Goal: Task Accomplishment & Management: Use online tool/utility

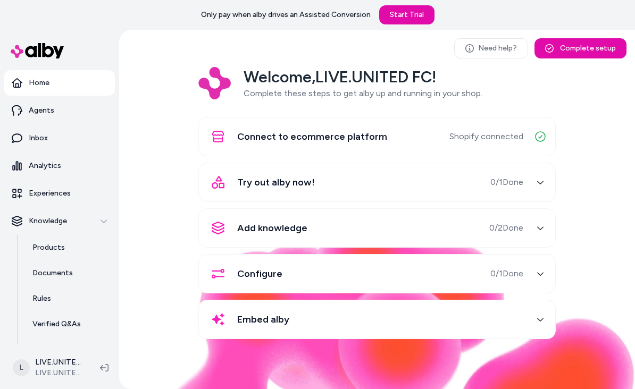
click at [543, 182] on icon "button" at bounding box center [540, 182] width 7 height 7
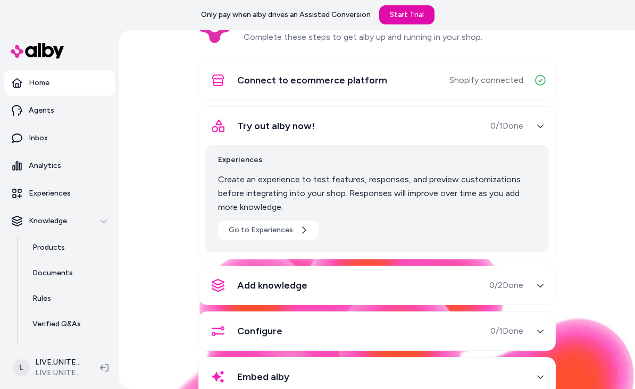
scroll to position [60, 0]
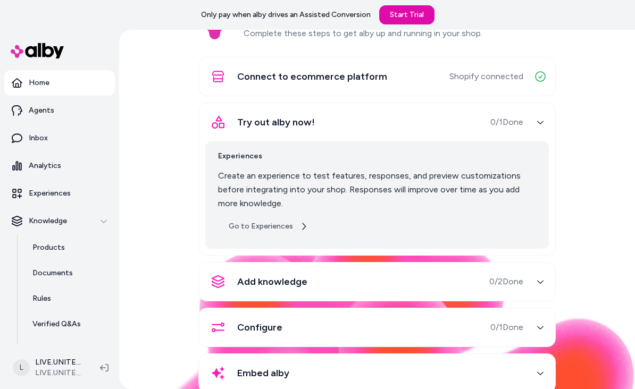
click at [299, 225] on icon at bounding box center [303, 226] width 9 height 9
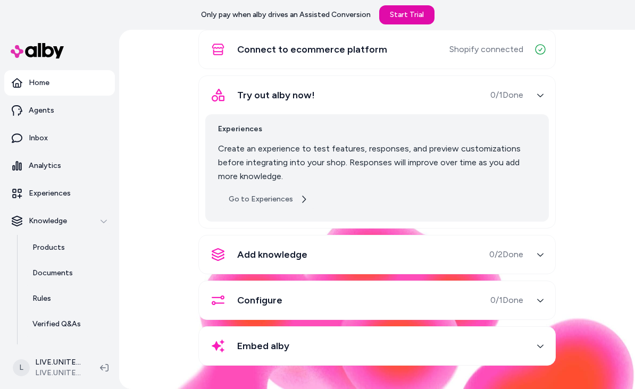
scroll to position [87, 0]
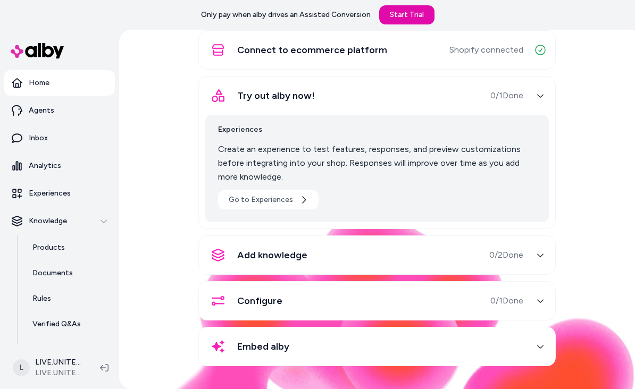
click at [538, 98] on icon "button" at bounding box center [540, 95] width 7 height 7
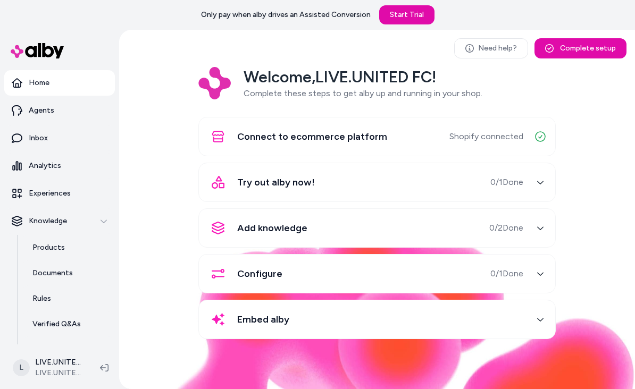
scroll to position [0, 0]
click at [537, 181] on icon "button" at bounding box center [540, 182] width 7 height 7
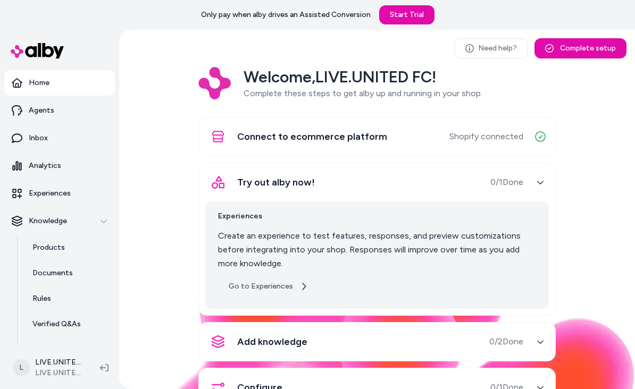
click at [281, 294] on link "Go to Experiences" at bounding box center [268, 286] width 101 height 19
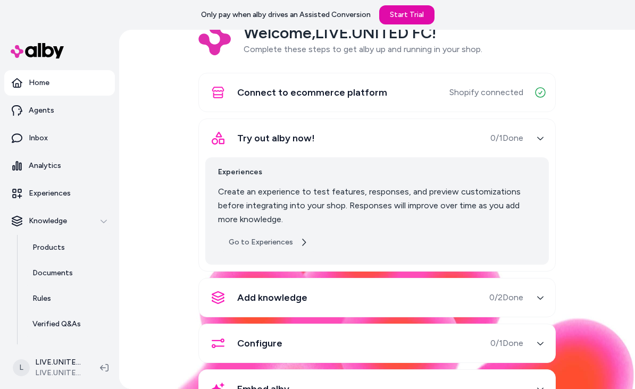
scroll to position [70, 0]
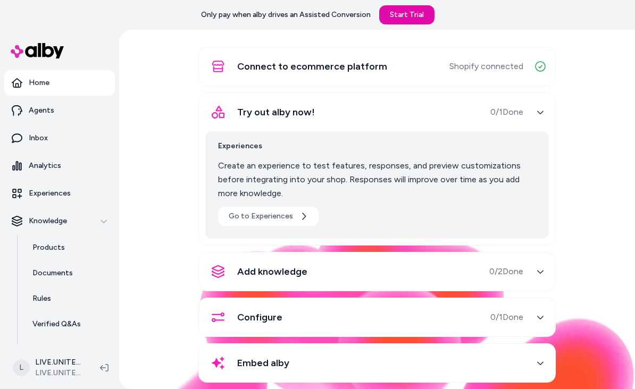
click at [531, 107] on button "Try out alby now! 0 / 1 Done" at bounding box center [377, 112] width 344 height 26
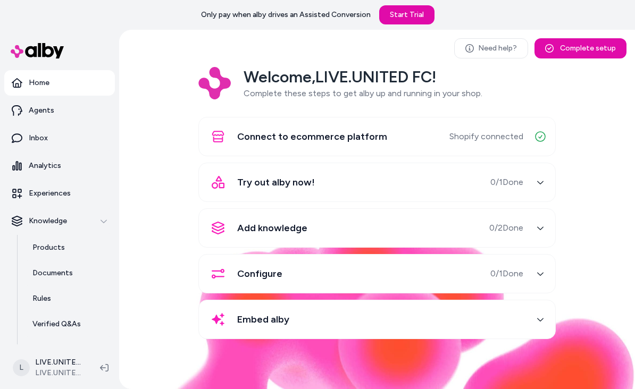
click at [524, 189] on button "Try out alby now! 0 / 1 Done" at bounding box center [377, 183] width 344 height 26
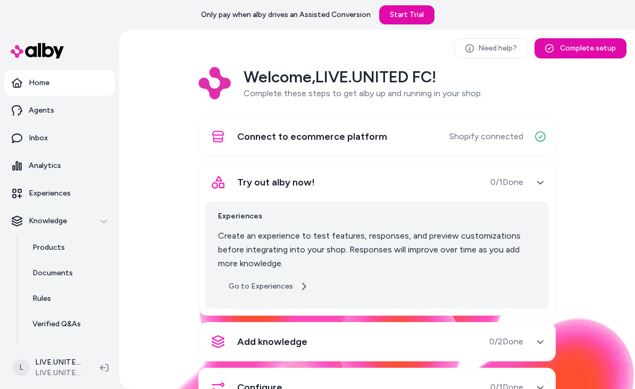
click at [295, 286] on link "Go to Experiences" at bounding box center [268, 286] width 101 height 19
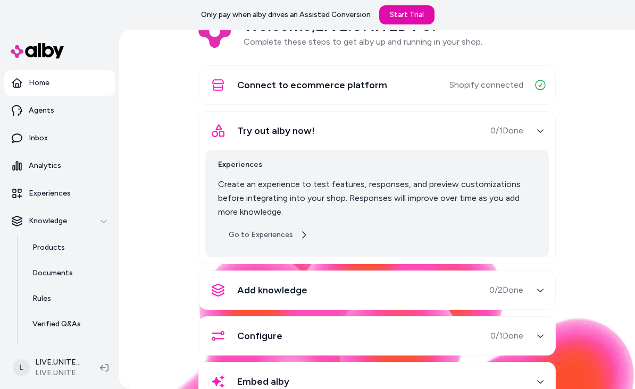
scroll to position [54, 0]
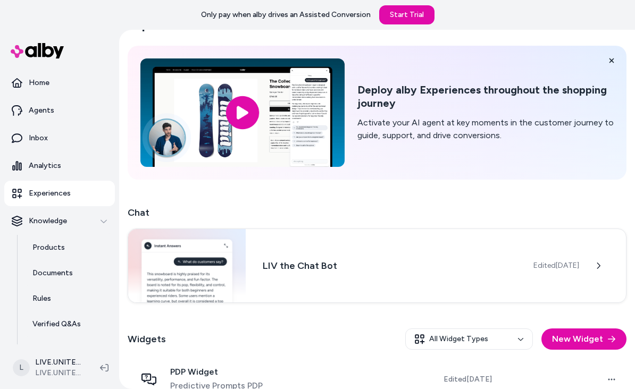
scroll to position [73, 0]
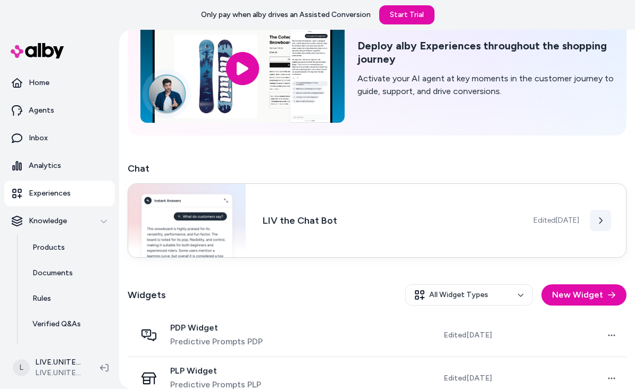
click at [590, 228] on button at bounding box center [600, 220] width 21 height 21
click at [591, 222] on button at bounding box center [600, 220] width 21 height 21
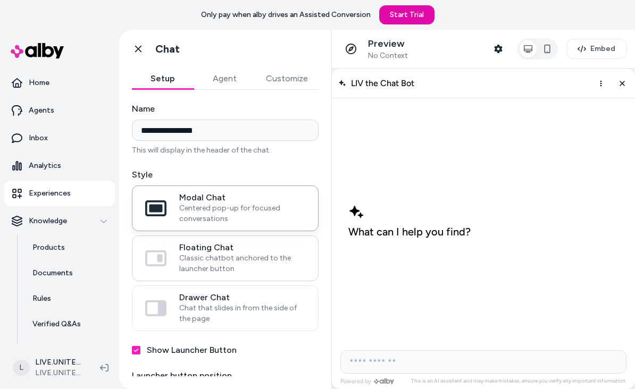
click at [172, 259] on label "Floating Chat Classic chatbot anchored to the launcher button" at bounding box center [225, 258] width 186 height 45
click at [0, 0] on button "Floating Chat Classic chatbot anchored to the launcher button" at bounding box center [0, 0] width 0 height 0
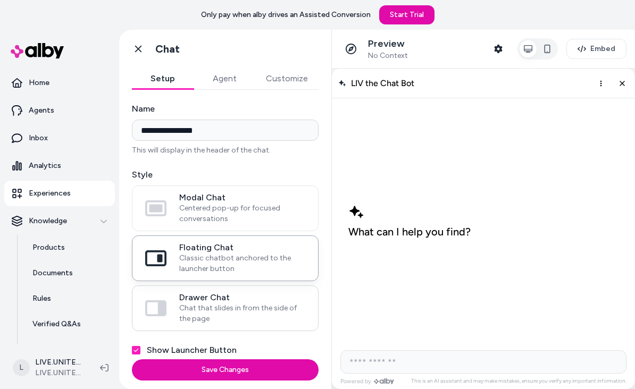
click at [179, 312] on label "Drawer Chat Chat that slides in from the side of the page" at bounding box center [225, 308] width 186 height 45
click at [0, 0] on button "Drawer Chat Chat that slides in from the side of the page" at bounding box center [0, 0] width 0 height 0
click at [457, 359] on input "AI Shopping Assistant" at bounding box center [483, 361] width 286 height 23
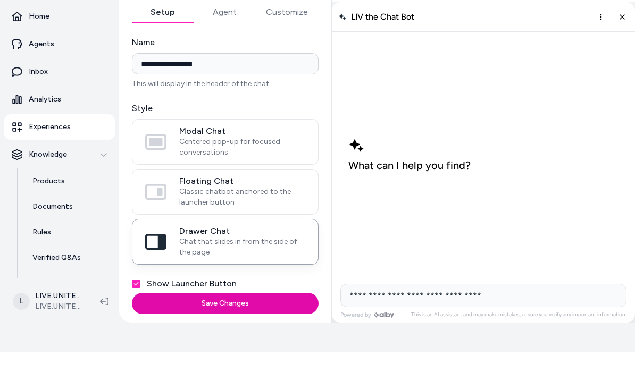
type input "**********"
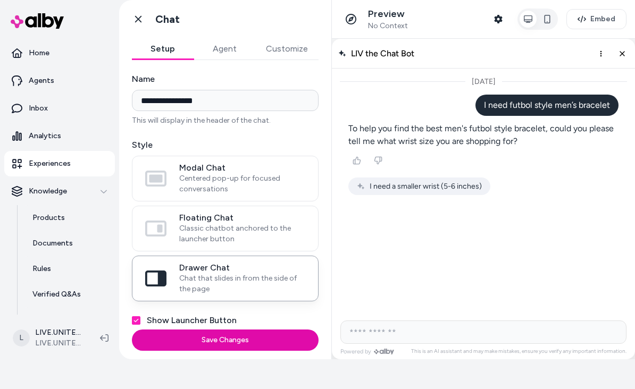
click at [291, 58] on button "Customize" at bounding box center [286, 48] width 63 height 21
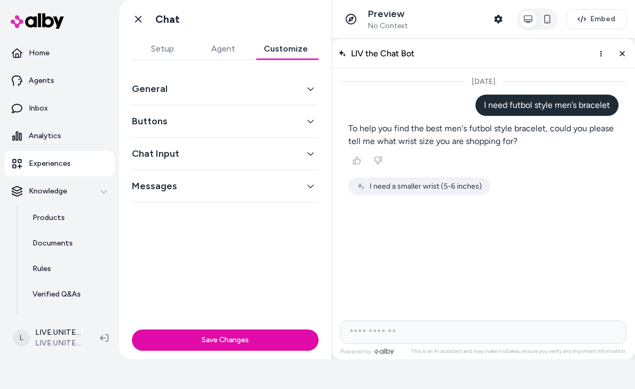
click at [311, 88] on icon "button" at bounding box center [310, 88] width 7 height 7
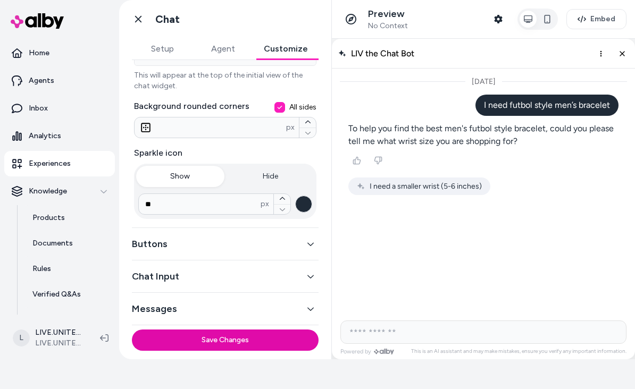
click at [310, 283] on button "Chat Input" at bounding box center [225, 276] width 187 height 15
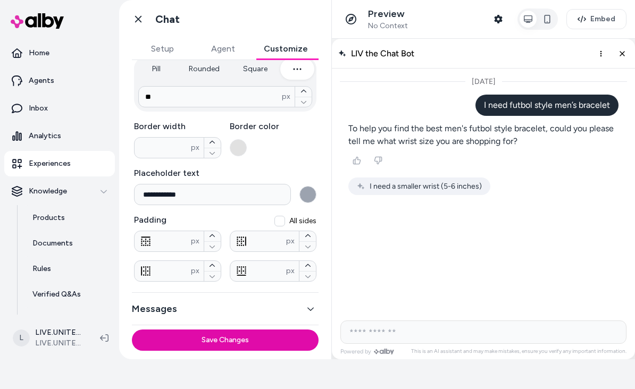
scroll to position [210, 0]
click at [309, 313] on button "Messages" at bounding box center [225, 309] width 187 height 15
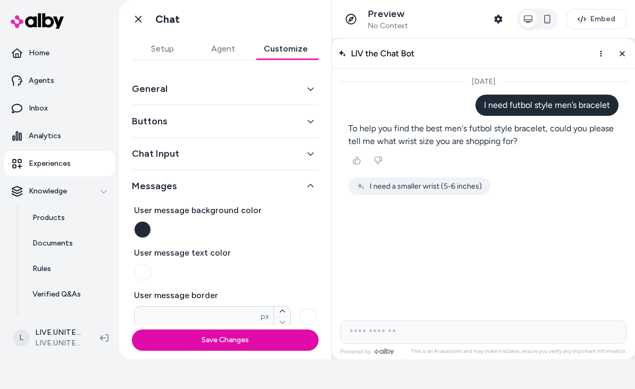
scroll to position [-3, 0]
click at [233, 52] on button "Agent" at bounding box center [223, 48] width 61 height 21
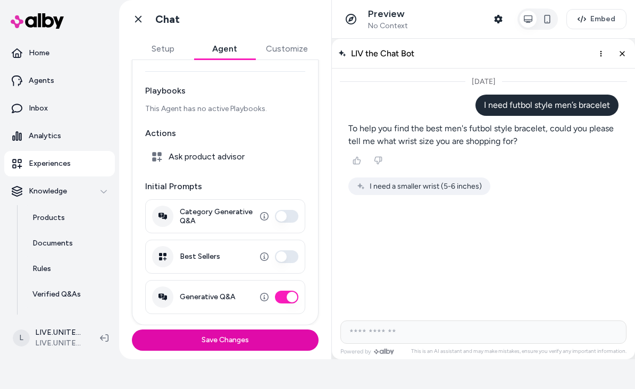
scroll to position [66, 0]
click at [263, 300] on icon "button" at bounding box center [264, 297] width 9 height 9
click at [272, 293] on div "Generative Q&A" at bounding box center [225, 297] width 160 height 34
click at [268, 301] on icon "button" at bounding box center [264, 297] width 9 height 9
click at [266, 296] on icon "button" at bounding box center [264, 297] width 9 height 9
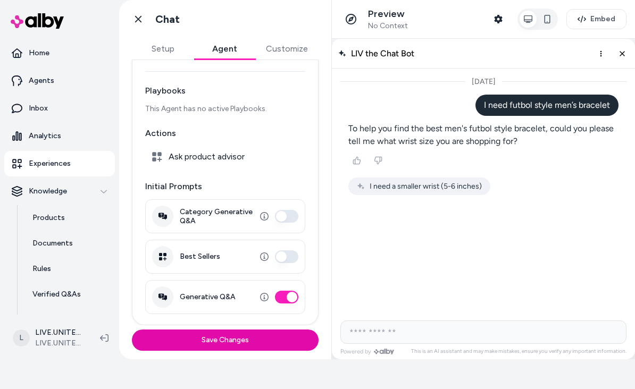
click at [262, 215] on icon "button" at bounding box center [264, 216] width 9 height 9
click at [289, 218] on button "Category Generative Q&A" at bounding box center [286, 216] width 23 height 13
click at [235, 158] on span "Ask product advisor" at bounding box center [207, 157] width 76 height 11
click at [161, 164] on div "Ask product advisor" at bounding box center [225, 156] width 160 height 21
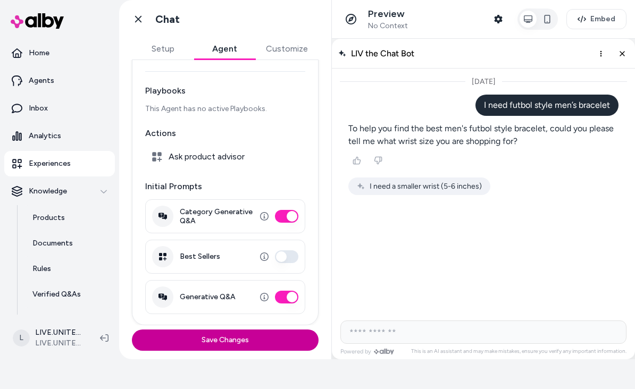
click at [242, 342] on button "Save Changes" at bounding box center [225, 340] width 187 height 21
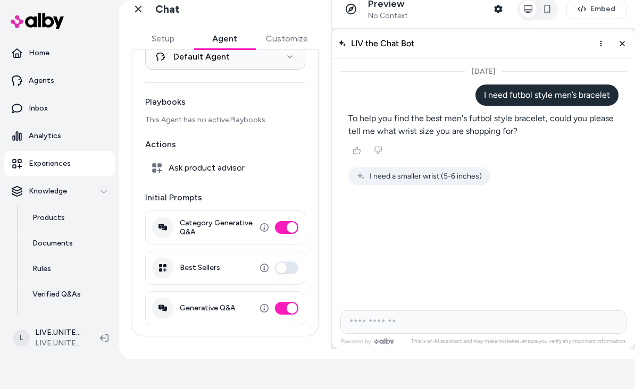
scroll to position [10, 0]
click at [261, 228] on icon "button" at bounding box center [264, 227] width 9 height 9
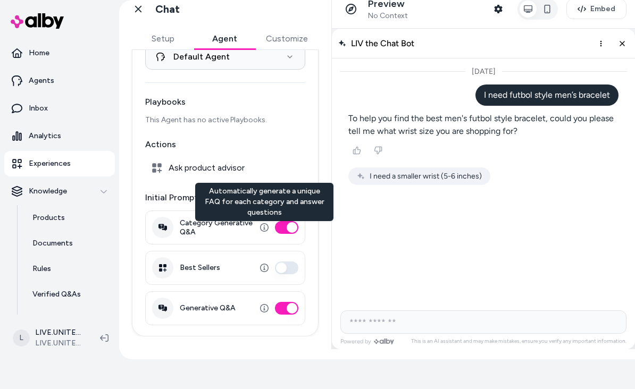
click at [264, 225] on icon "button" at bounding box center [264, 227] width 9 height 9
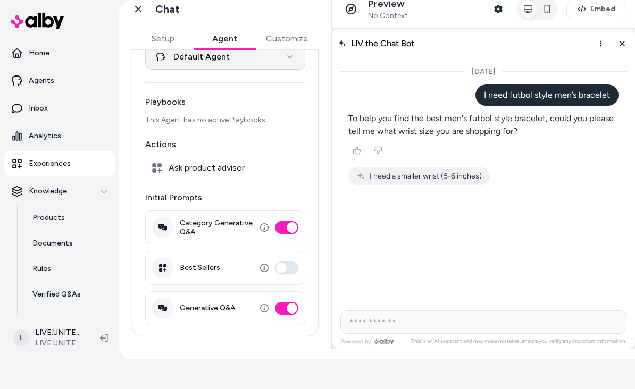
click at [284, 60] on html "**********" at bounding box center [317, 164] width 635 height 389
click at [294, 131] on html "**********" at bounding box center [317, 164] width 635 height 389
click at [287, 229] on button "Category Generative Q&A" at bounding box center [286, 227] width 23 height 13
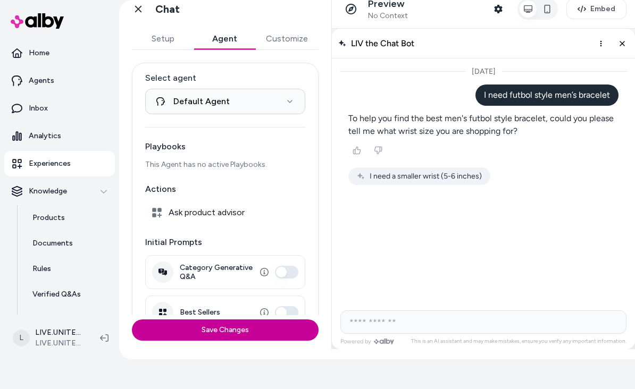
click at [256, 340] on button "Save Changes" at bounding box center [225, 330] width 187 height 21
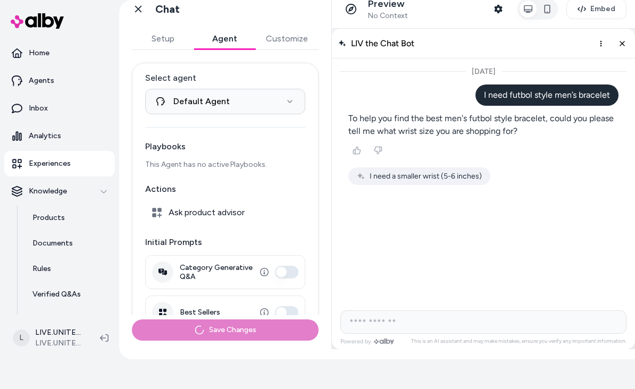
scroll to position [0, 0]
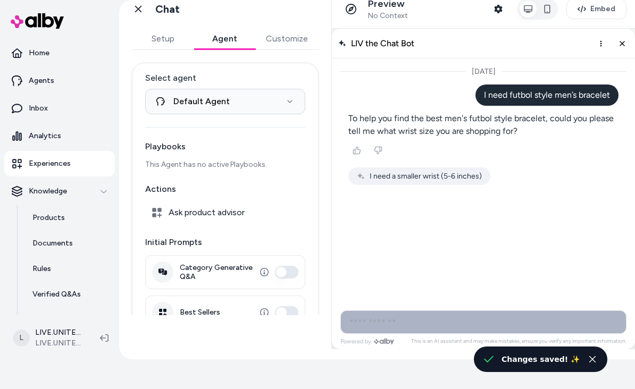
click at [477, 327] on input "AI Shopping Assistant" at bounding box center [483, 322] width 286 height 23
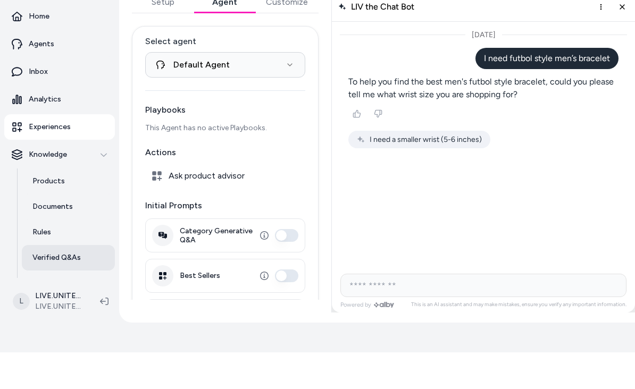
click at [44, 289] on p "Verified Q&As" at bounding box center [56, 294] width 48 height 11
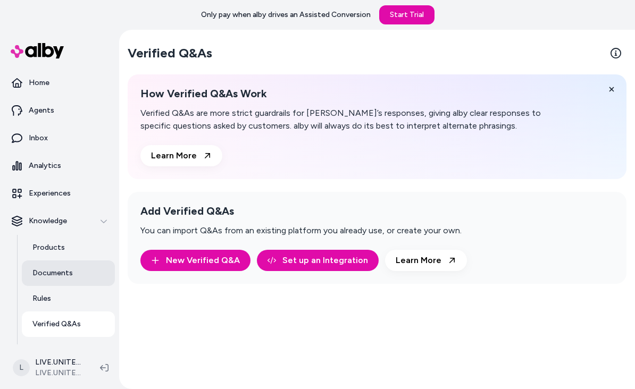
click at [40, 271] on p "Documents" at bounding box center [52, 273] width 40 height 11
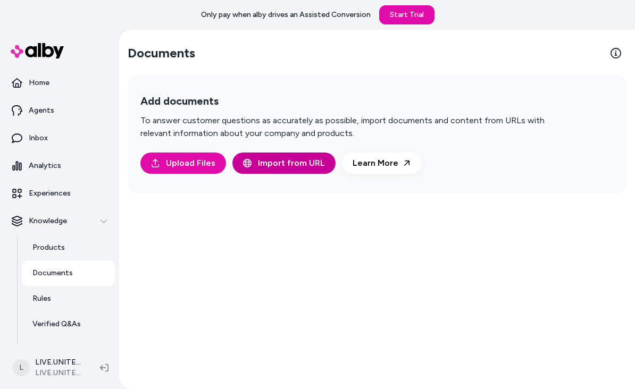
click at [297, 166] on span "Import from URL" at bounding box center [291, 163] width 67 height 13
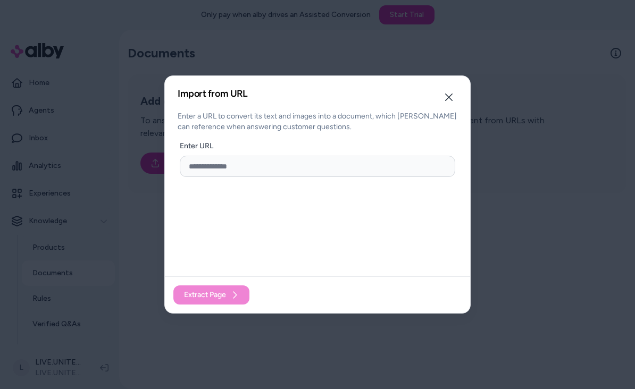
click at [400, 163] on input "url" at bounding box center [318, 166] width 276 height 21
click at [340, 169] on input "url" at bounding box center [318, 166] width 276 height 21
paste input "**********"
type input "**********"
click at [220, 302] on div "Extract Page" at bounding box center [317, 295] width 305 height 37
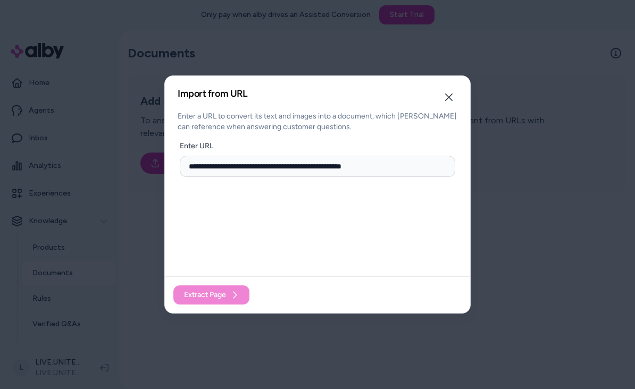
click at [189, 166] on input "**********" at bounding box center [318, 166] width 276 height 21
click at [229, 306] on div "Extract Page" at bounding box center [317, 295] width 305 height 37
click at [242, 297] on div "Extract Page" at bounding box center [317, 295] width 305 height 37
drag, startPoint x: 388, startPoint y: 166, endPoint x: 258, endPoint y: 165, distance: 129.8
click at [258, 165] on input "**********" at bounding box center [318, 166] width 276 height 21
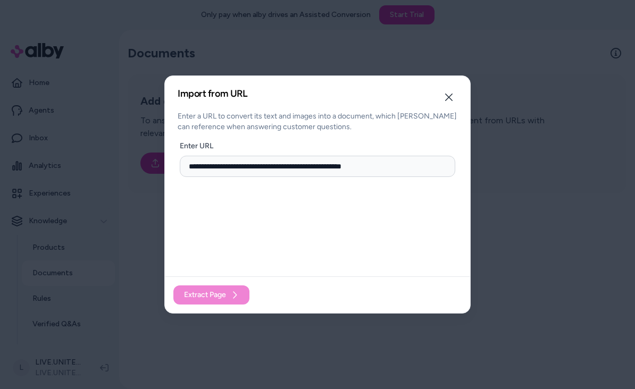
drag, startPoint x: 387, startPoint y: 168, endPoint x: 177, endPoint y: 165, distance: 210.1
click at [177, 165] on div "**********" at bounding box center [317, 195] width 306 height 238
paste input "**********"
type input "**********"
click at [230, 297] on button "Extract Page" at bounding box center [211, 295] width 76 height 19
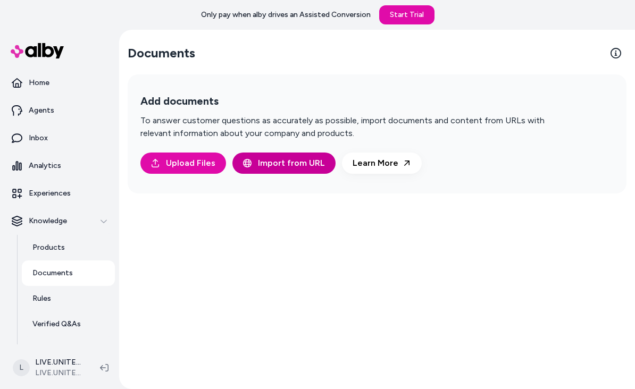
click at [264, 161] on span "Import from URL" at bounding box center [291, 163] width 67 height 13
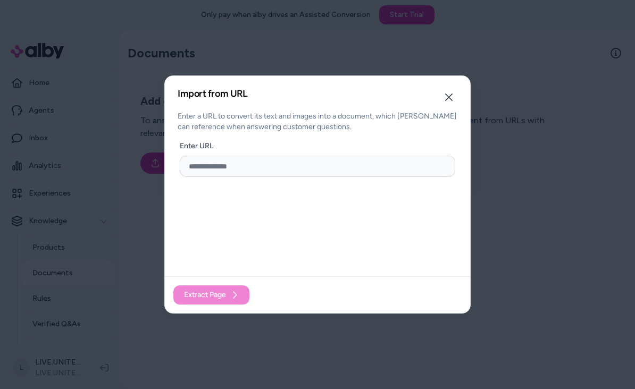
click at [354, 159] on input "url" at bounding box center [318, 166] width 276 height 21
click at [349, 162] on input "url" at bounding box center [318, 166] width 276 height 21
paste input "**********"
type input "**********"
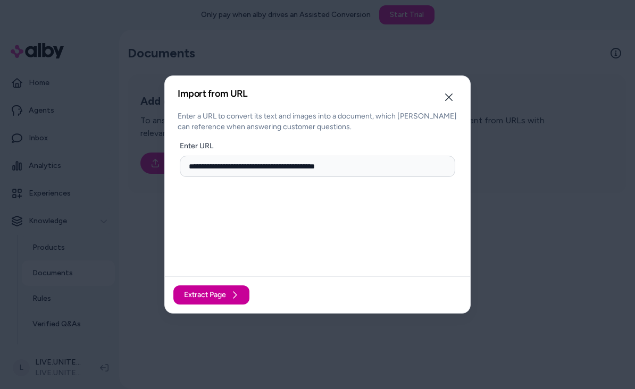
click at [223, 299] on span "Extract Page" at bounding box center [205, 295] width 42 height 11
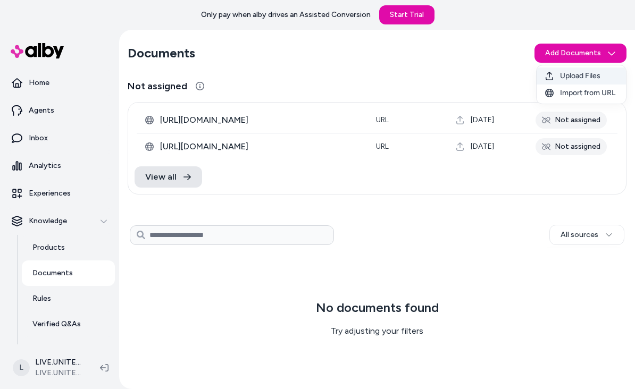
click at [597, 71] on span "Upload Files" at bounding box center [580, 76] width 40 height 11
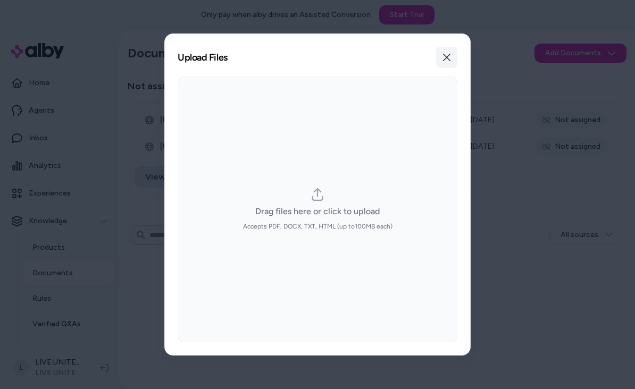
click at [448, 56] on icon "button" at bounding box center [446, 57] width 7 height 7
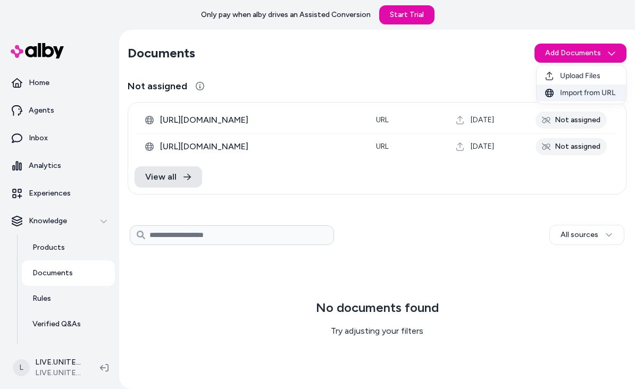
click at [604, 94] on span "Import from URL" at bounding box center [587, 93] width 55 height 11
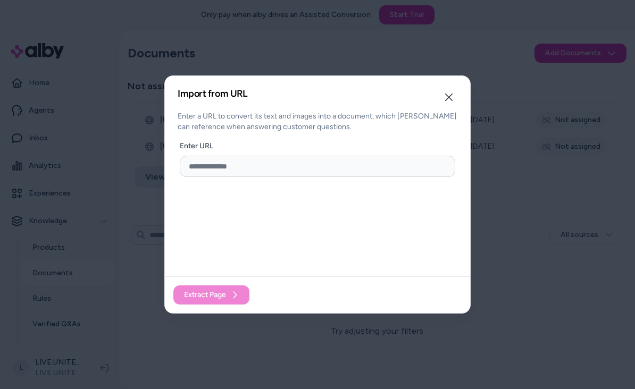
click at [365, 168] on input "url" at bounding box center [318, 166] width 276 height 21
click at [358, 171] on input "url" at bounding box center [318, 166] width 276 height 21
paste input "**********"
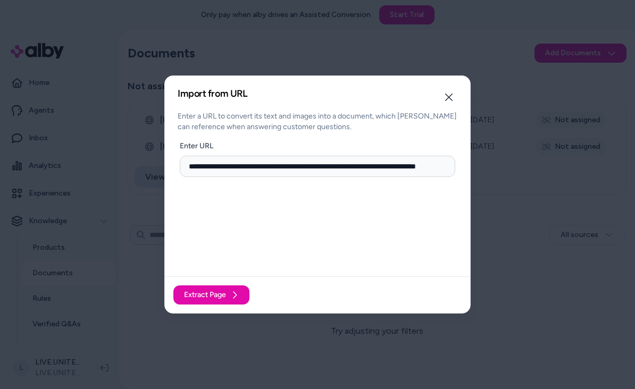
type input "**********"
click at [224, 297] on span "Extract Page" at bounding box center [205, 295] width 42 height 11
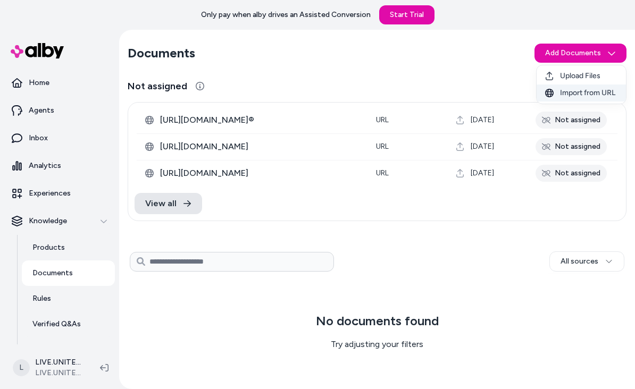
click at [597, 88] on span "Import from URL" at bounding box center [587, 93] width 55 height 11
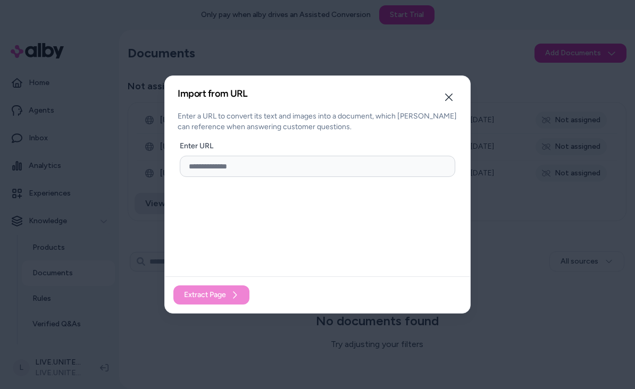
click at [378, 162] on input "url" at bounding box center [318, 166] width 276 height 21
paste input "**********"
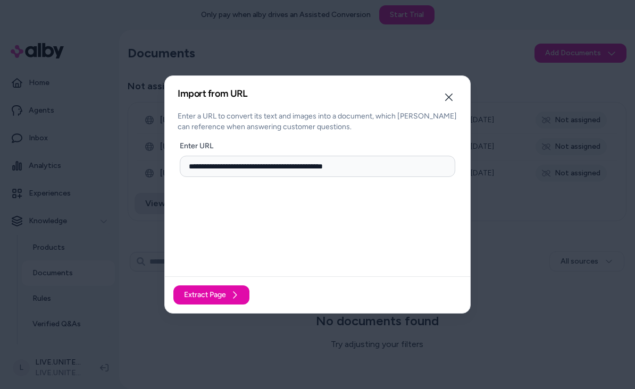
type input "**********"
click at [235, 291] on icon at bounding box center [234, 295] width 9 height 9
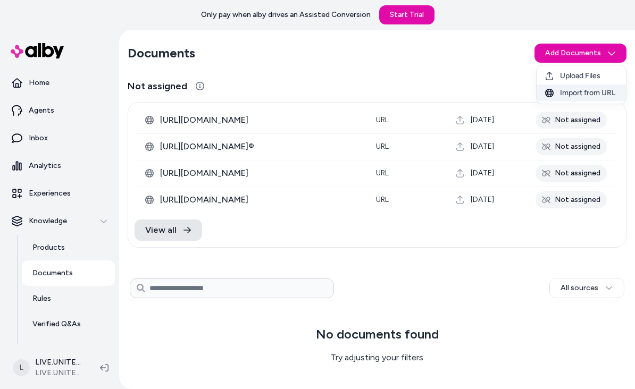
click at [599, 94] on span "Import from URL" at bounding box center [587, 93] width 55 height 11
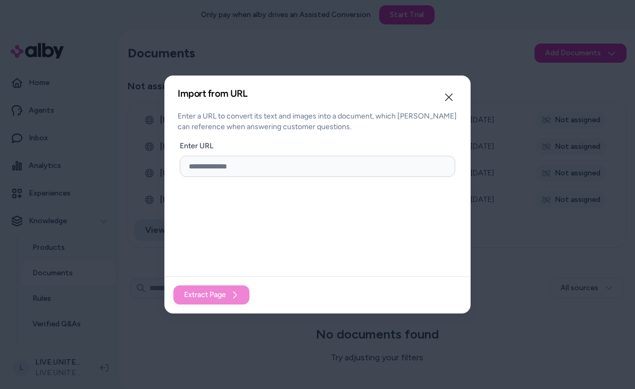
click at [362, 173] on input "url" at bounding box center [318, 166] width 276 height 21
paste input "**********"
click at [188, 165] on input "**********" at bounding box center [318, 166] width 276 height 21
type input "**********"
click at [239, 297] on div "Extract Page" at bounding box center [317, 295] width 305 height 37
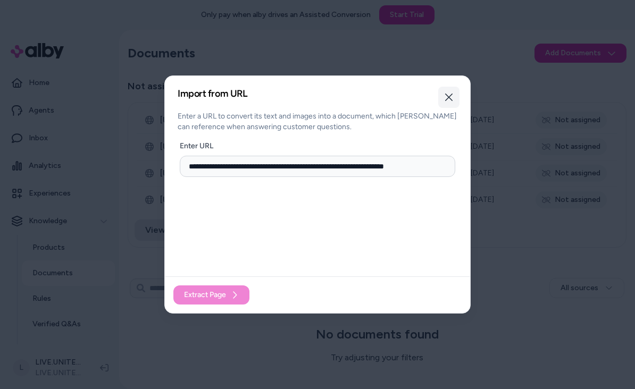
click at [450, 102] on button "Close" at bounding box center [448, 97] width 21 height 21
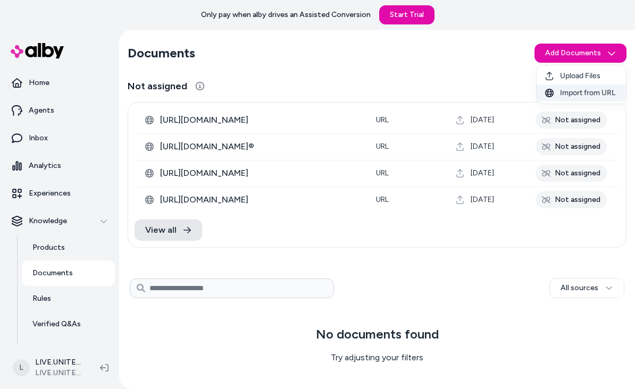
click at [594, 93] on span "Import from URL" at bounding box center [587, 93] width 55 height 11
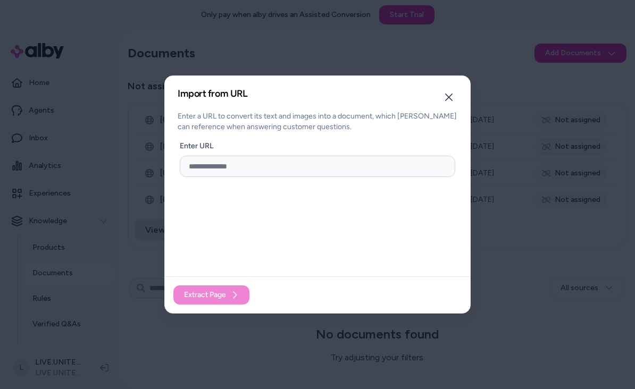
click at [331, 158] on input "url" at bounding box center [318, 166] width 276 height 21
click at [322, 170] on input "url" at bounding box center [318, 166] width 276 height 21
paste input "**********"
type input "**********"
click at [240, 294] on div "Extract Page" at bounding box center [317, 295] width 305 height 37
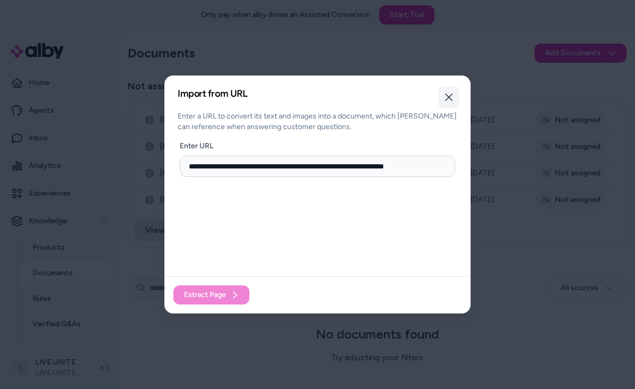
click at [449, 99] on icon "button" at bounding box center [449, 97] width 9 height 9
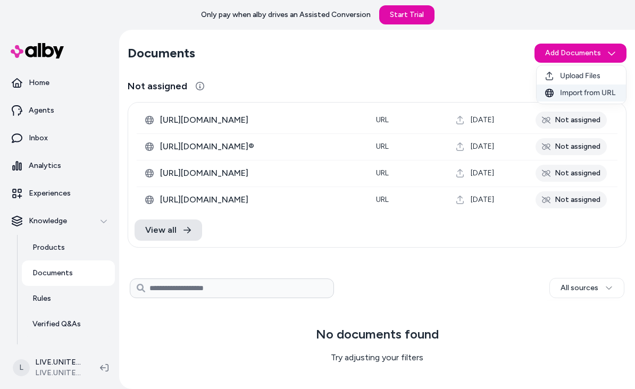
click at [595, 95] on span "Import from URL" at bounding box center [587, 93] width 55 height 11
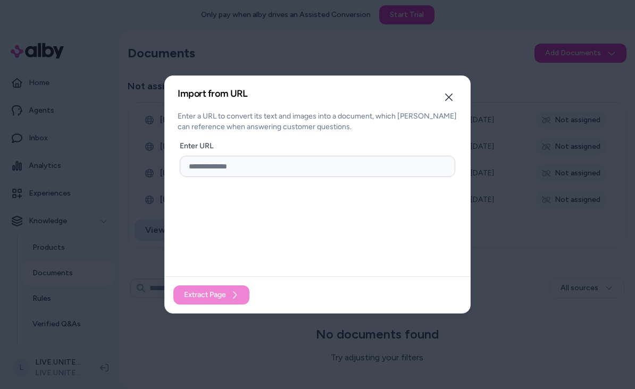
click at [380, 176] on input "url" at bounding box center [318, 166] width 276 height 21
paste input "**********"
type input "**********"
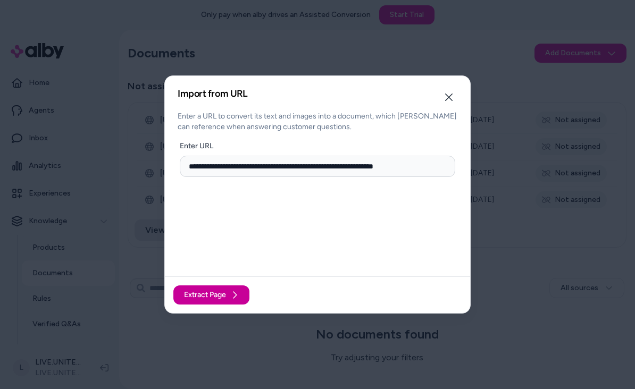
click at [233, 293] on icon at bounding box center [234, 295] width 9 height 9
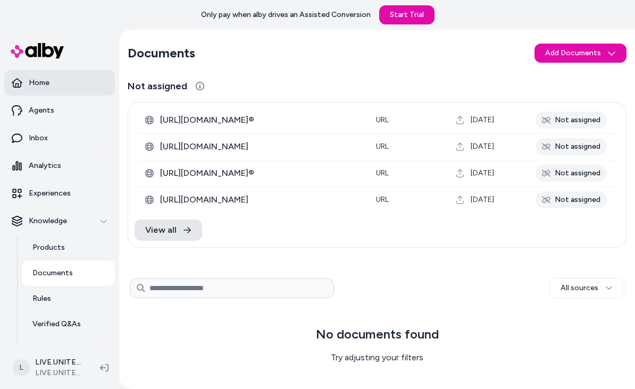
click at [36, 85] on p "Home" at bounding box center [39, 83] width 21 height 11
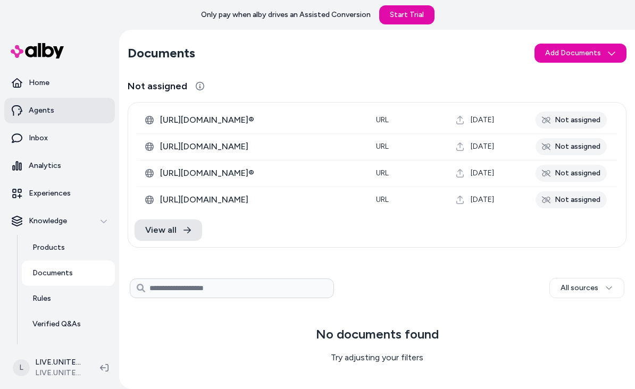
click at [31, 112] on p "Agents" at bounding box center [42, 110] width 26 height 11
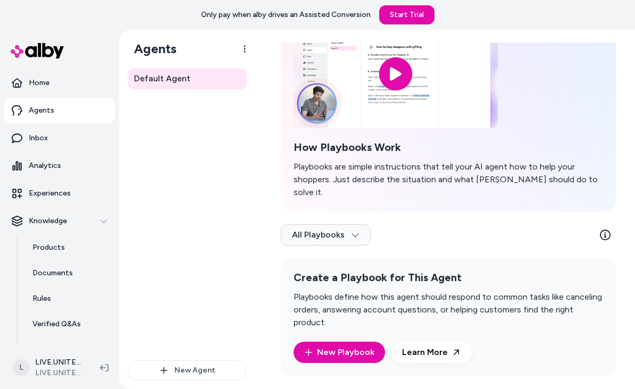
scroll to position [74, 0]
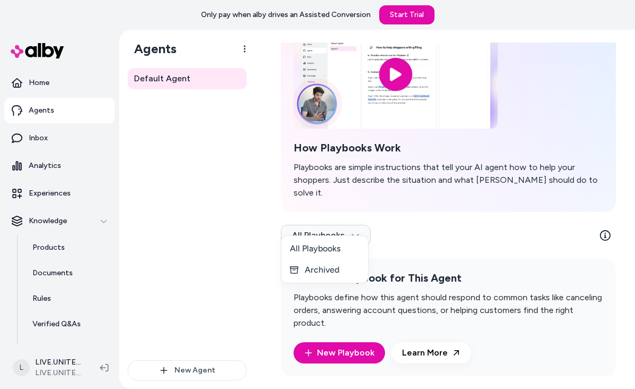
click at [428, 239] on html "Only pay when [PERSON_NAME] drives an Assisted Conversion Start Trial Home Agen…" at bounding box center [317, 194] width 635 height 389
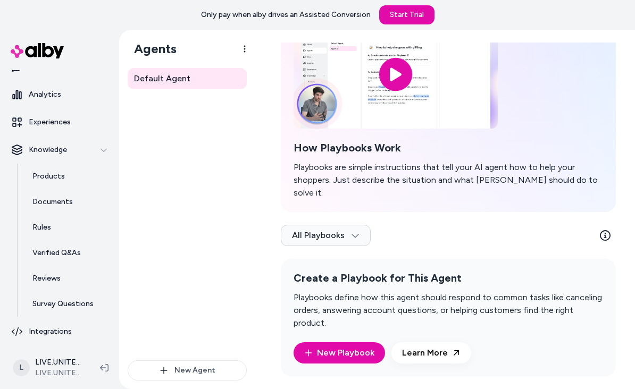
scroll to position [71, 0]
click at [42, 251] on p "Verified Q&As" at bounding box center [56, 253] width 48 height 11
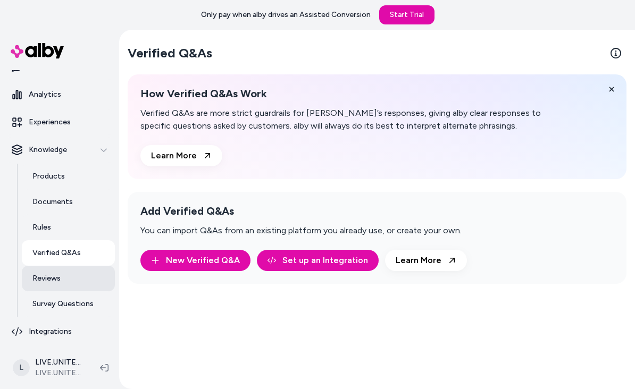
click at [37, 273] on link "Reviews" at bounding box center [68, 279] width 93 height 26
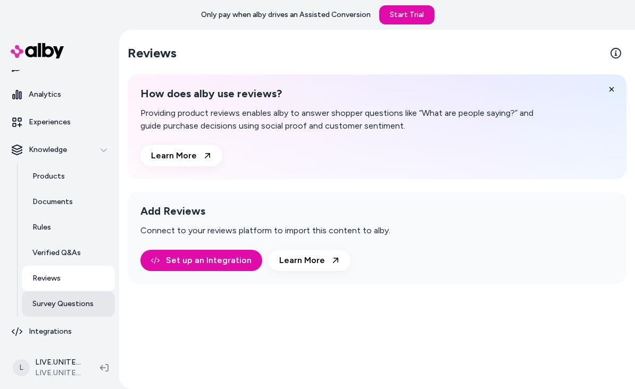
click at [52, 310] on link "Survey Questions" at bounding box center [68, 304] width 93 height 26
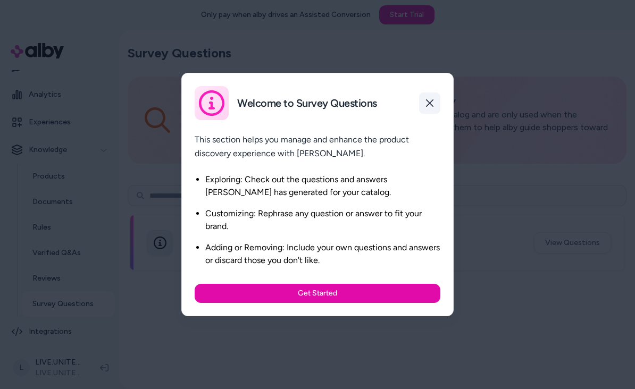
click at [425, 109] on button "button" at bounding box center [429, 103] width 21 height 21
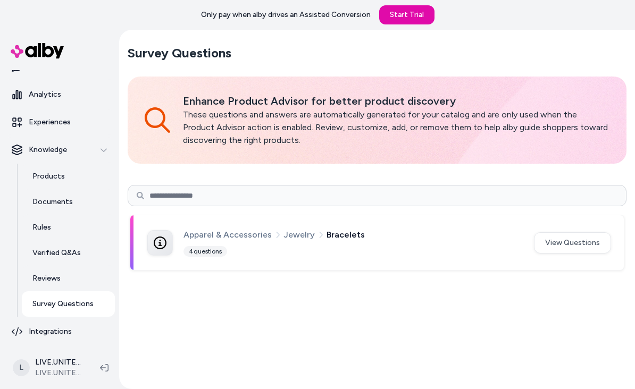
click at [27, 57] on img at bounding box center [37, 50] width 53 height 15
click at [34, 57] on img at bounding box center [37, 50] width 53 height 15
click at [103, 364] on icon at bounding box center [104, 368] width 9 height 9
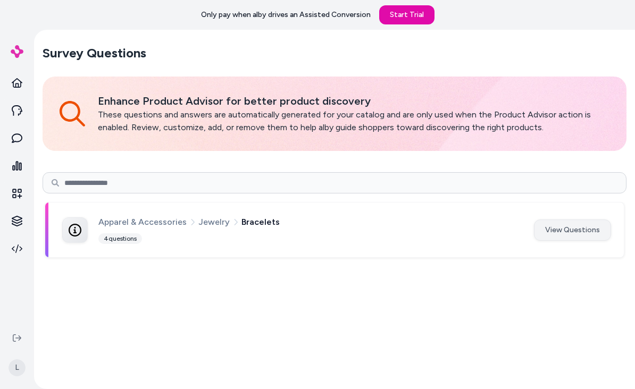
click at [582, 230] on button "View Questions" at bounding box center [572, 230] width 77 height 21
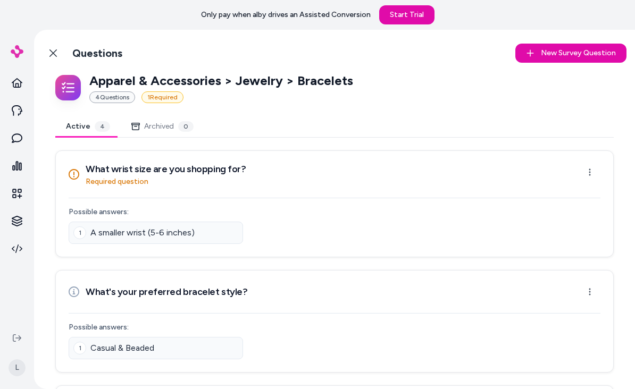
click at [408, 236] on div "1 A smaller wrist (5-6 inches)" at bounding box center [335, 233] width 532 height 22
click at [362, 232] on div "1 A smaller wrist (5-6 inches)" at bounding box center [335, 233] width 532 height 22
click at [88, 183] on p "Required question" at bounding box center [166, 182] width 160 height 11
click at [48, 53] on link "Back to Categories" at bounding box center [53, 53] width 21 height 21
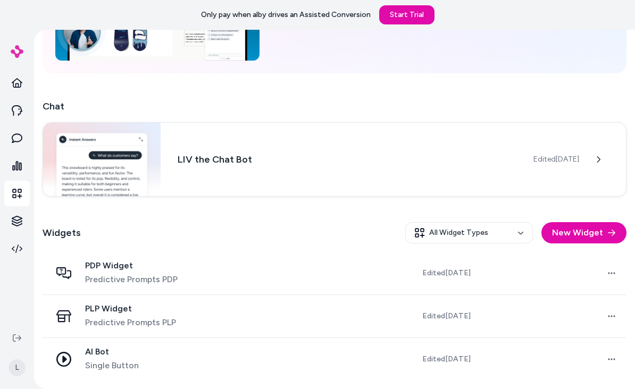
scroll to position [135, 0]
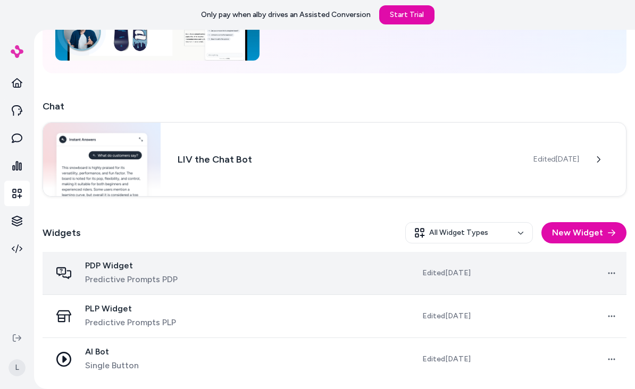
click at [112, 262] on span "PDP Widget" at bounding box center [131, 266] width 93 height 11
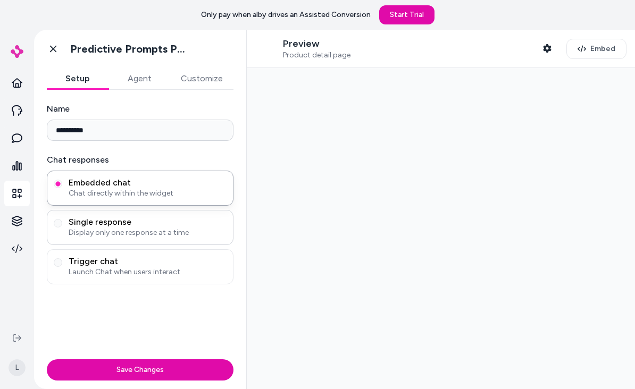
click at [78, 224] on span "Single response" at bounding box center [148, 222] width 158 height 11
click at [62, 224] on button "Single response Display only one response at a time" at bounding box center [58, 223] width 9 height 9
click at [131, 76] on button "Agent" at bounding box center [139, 78] width 62 height 21
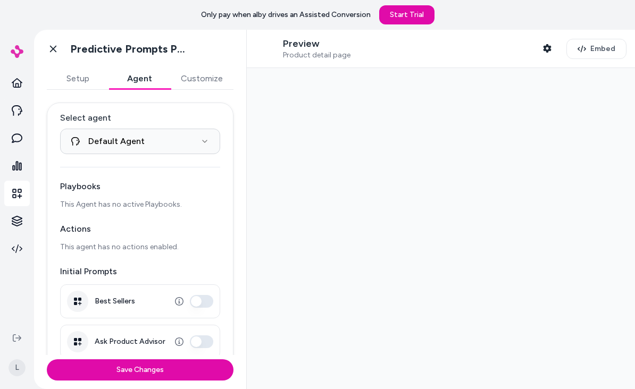
click at [71, 84] on button "Setup" at bounding box center [78, 78] width 62 height 21
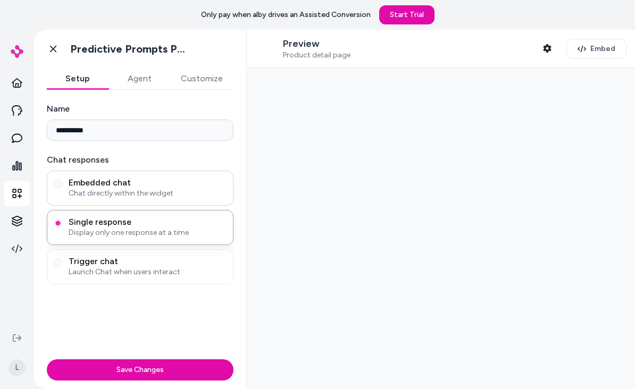
click at [77, 189] on span "Chat directly within the widget" at bounding box center [148, 193] width 158 height 11
click at [62, 188] on button "Embedded chat Chat directly within the widget" at bounding box center [58, 184] width 9 height 9
click at [73, 271] on span "Launch Chat when users interact" at bounding box center [148, 272] width 158 height 11
click at [62, 267] on button "Trigger chat Launch Chat when users interact" at bounding box center [58, 262] width 9 height 9
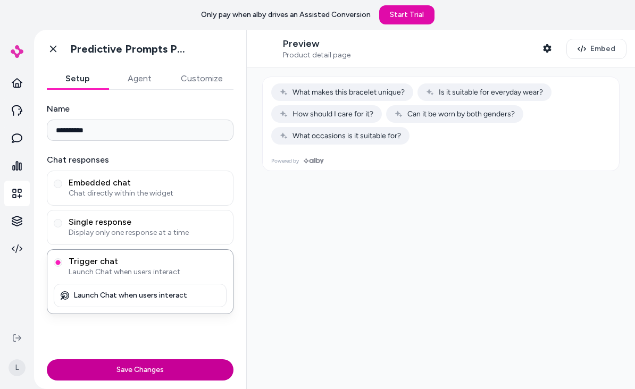
click at [180, 366] on button "Save Changes" at bounding box center [140, 370] width 187 height 21
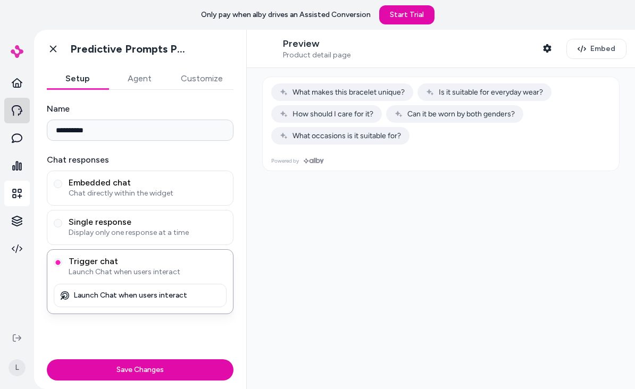
click at [11, 111] on link at bounding box center [17, 111] width 26 height 26
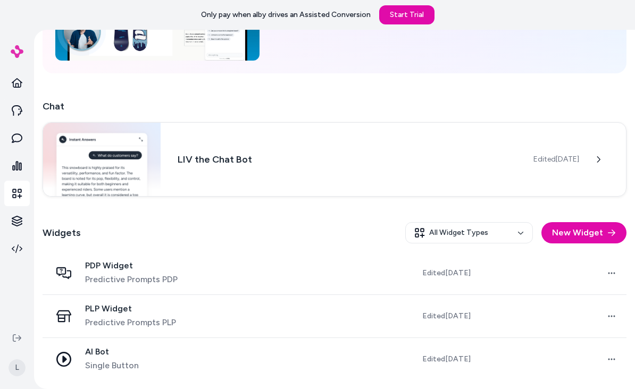
scroll to position [135, 0]
click at [605, 230] on button "New Widget" at bounding box center [583, 232] width 85 height 21
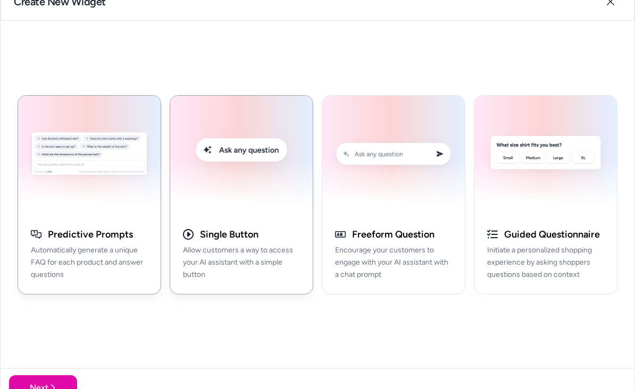
click at [218, 246] on p "Allow customers a way to access your AI assistant with a simple button" at bounding box center [241, 263] width 117 height 36
click at [131, 221] on button "Predictive Prompts Automatically generate a unique FAQ for each product and ans…" at bounding box center [90, 194] width 144 height 199
click at [64, 380] on button "Next" at bounding box center [43, 388] width 68 height 26
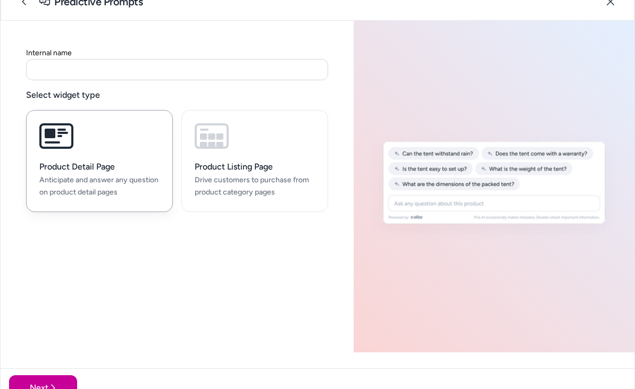
click at [54, 380] on button "Next" at bounding box center [43, 388] width 68 height 26
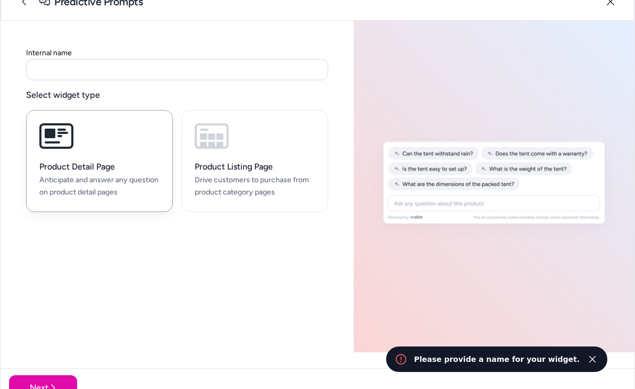
click at [45, 63] on input at bounding box center [177, 69] width 302 height 21
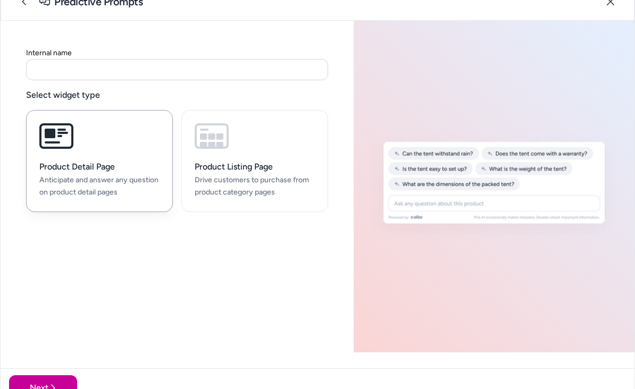
click at [48, 382] on button "Next" at bounding box center [43, 388] width 68 height 26
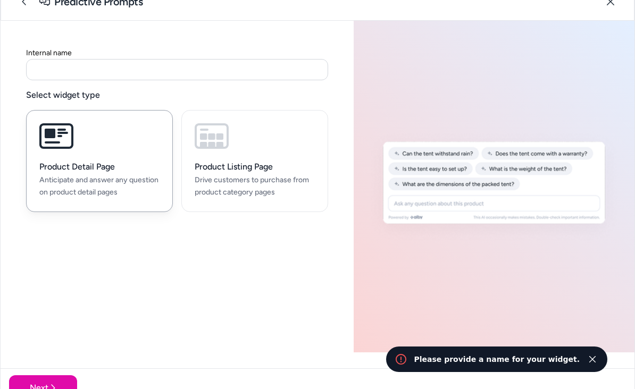
click at [229, 72] on input at bounding box center [177, 69] width 302 height 21
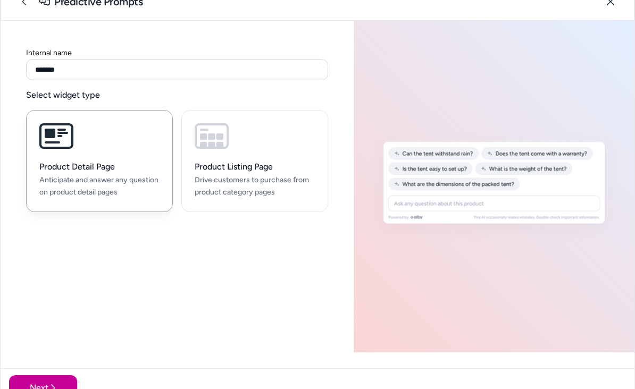
type input "*******"
click at [47, 382] on button "Next" at bounding box center [43, 388] width 68 height 26
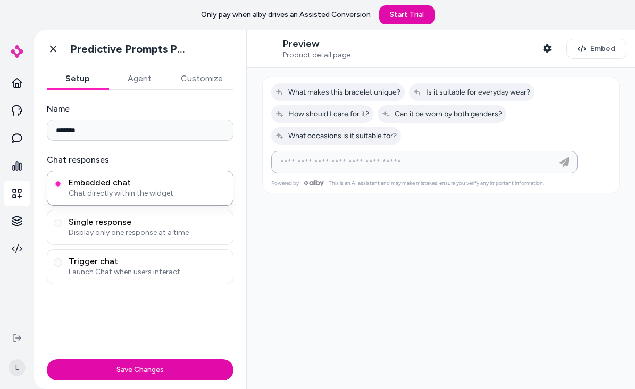
click at [340, 163] on input at bounding box center [414, 162] width 280 height 13
type input "**********"
click at [564, 166] on icon "button" at bounding box center [565, 162] width 10 height 10
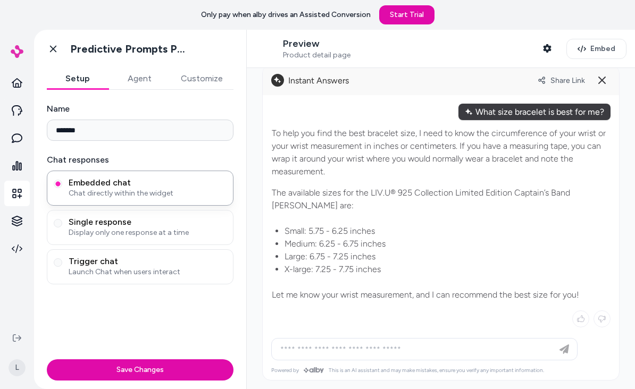
scroll to position [12, 0]
click at [456, 349] on input at bounding box center [414, 349] width 280 height 13
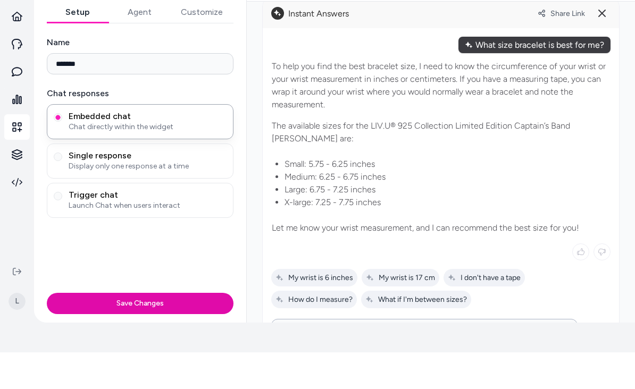
scroll to position [61, 0]
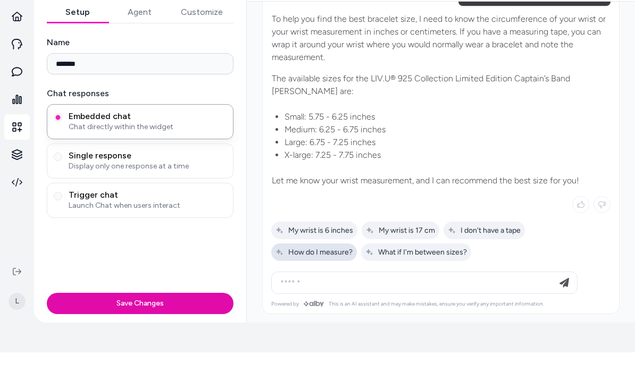
click at [341, 285] on span "How do I measure?" at bounding box center [314, 289] width 77 height 9
type input "**********"
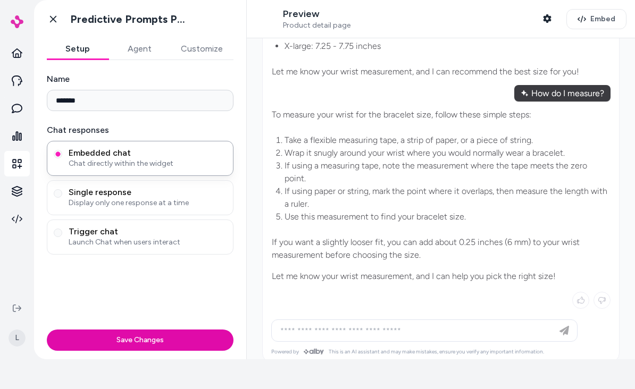
scroll to position [205, 0]
click at [435, 325] on input at bounding box center [414, 331] width 280 height 13
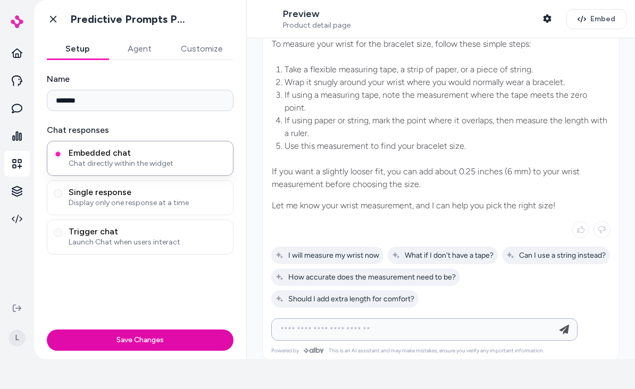
type input "**********"
click at [561, 325] on icon "button" at bounding box center [564, 329] width 13 height 13
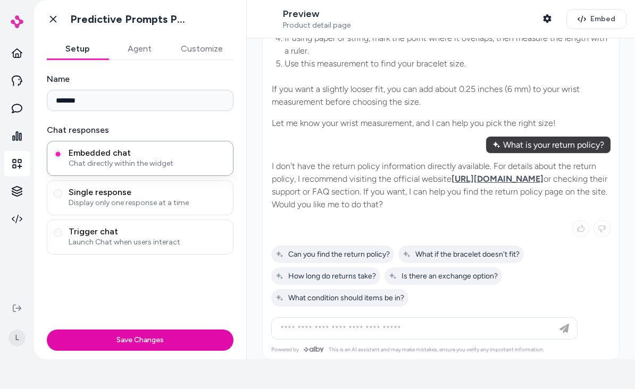
scroll to position [358, 0]
click at [507, 246] on div "What if the bracelet doesn't fit?" at bounding box center [461, 255] width 126 height 18
type input "**********"
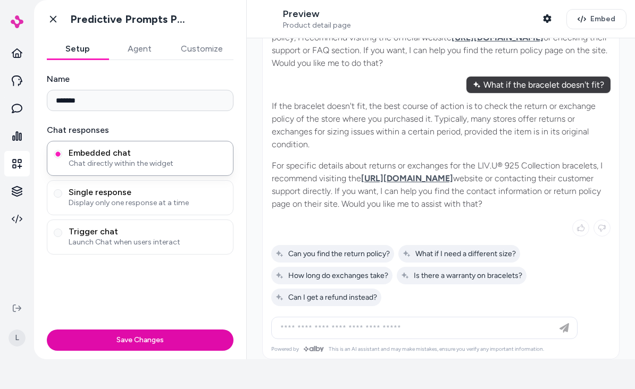
scroll to position [499, 0]
click at [365, 294] on span "Can I get a refund instead?" at bounding box center [327, 298] width 102 height 9
type input "**********"
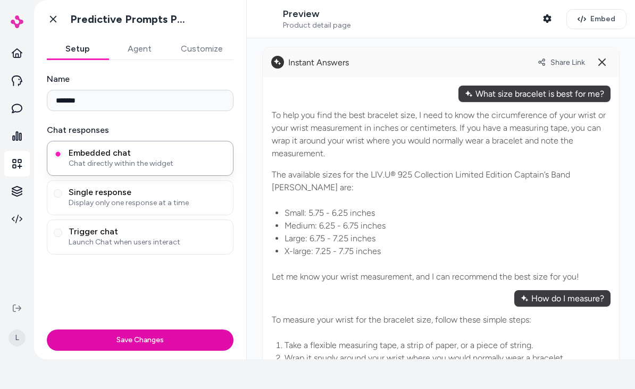
scroll to position [0, 0]
click at [178, 340] on button "Save Changes" at bounding box center [140, 340] width 187 height 21
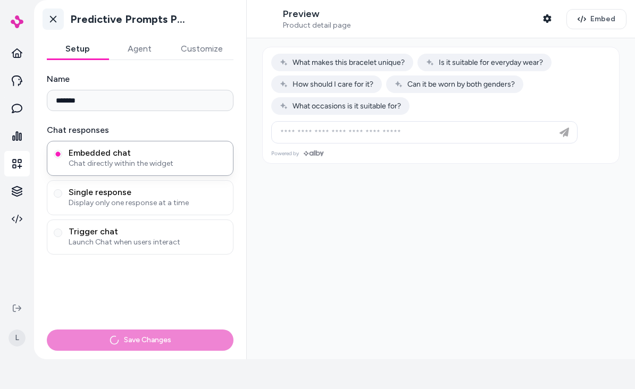
click at [58, 28] on link "Go back" at bounding box center [53, 19] width 21 height 21
click at [54, 23] on icon at bounding box center [53, 19] width 11 height 11
